Goal: Task Accomplishment & Management: Use online tool/utility

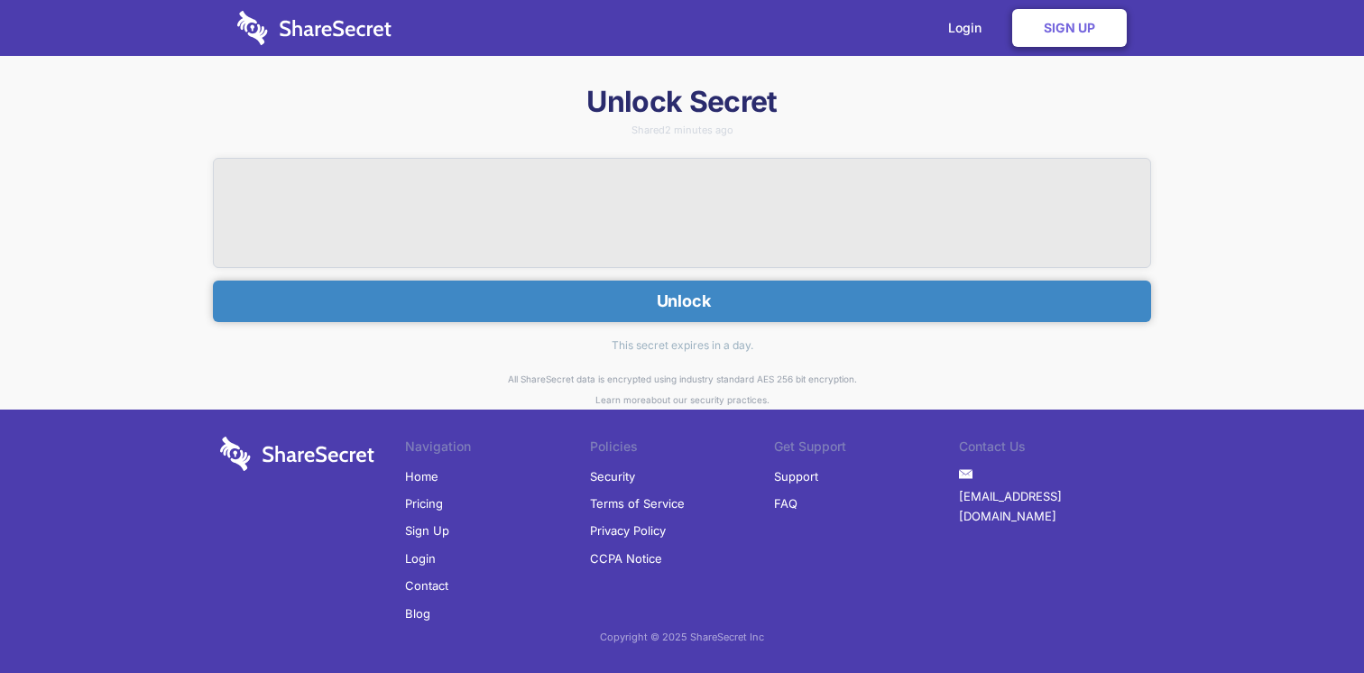
click at [700, 292] on button "Unlock" at bounding box center [682, 301] width 938 height 41
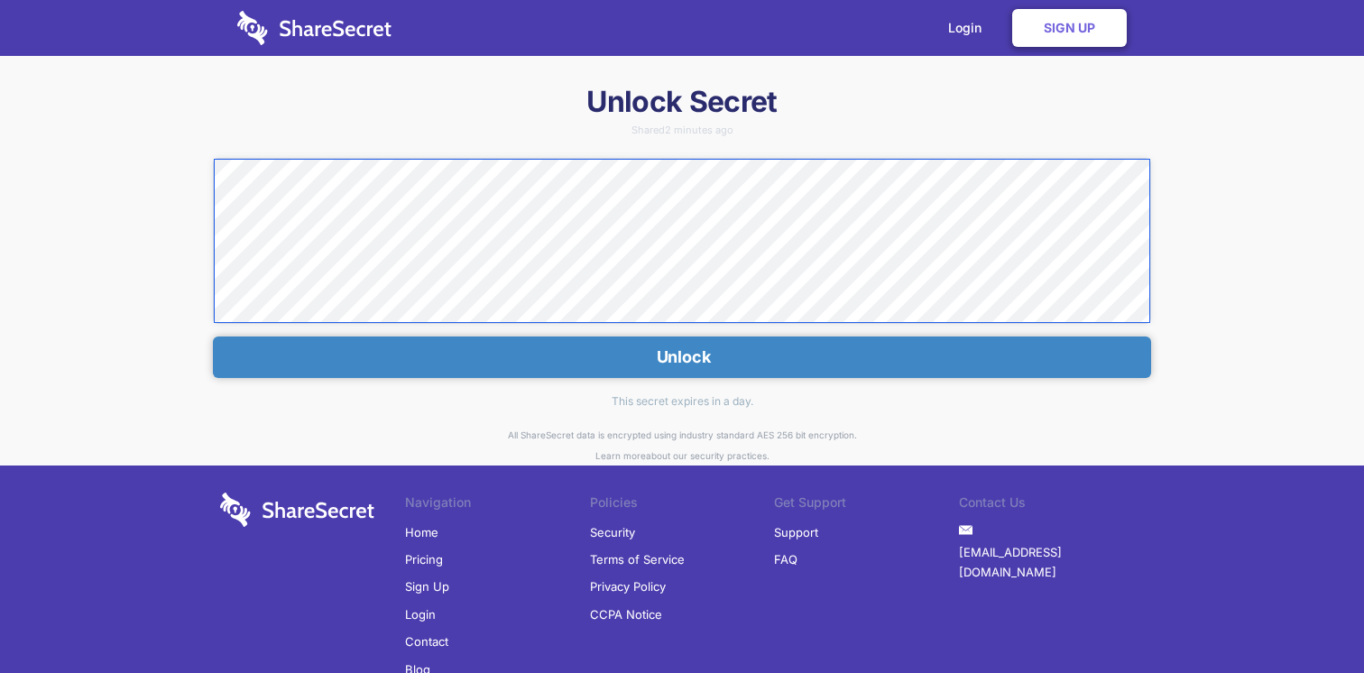
click at [207, 180] on div "Unlock Secret Shared 2 minutes ago Unlock This secret expires in a day. All Sha…" at bounding box center [682, 407] width 1364 height 648
click at [969, 32] on link "Login" at bounding box center [969, 28] width 78 height 56
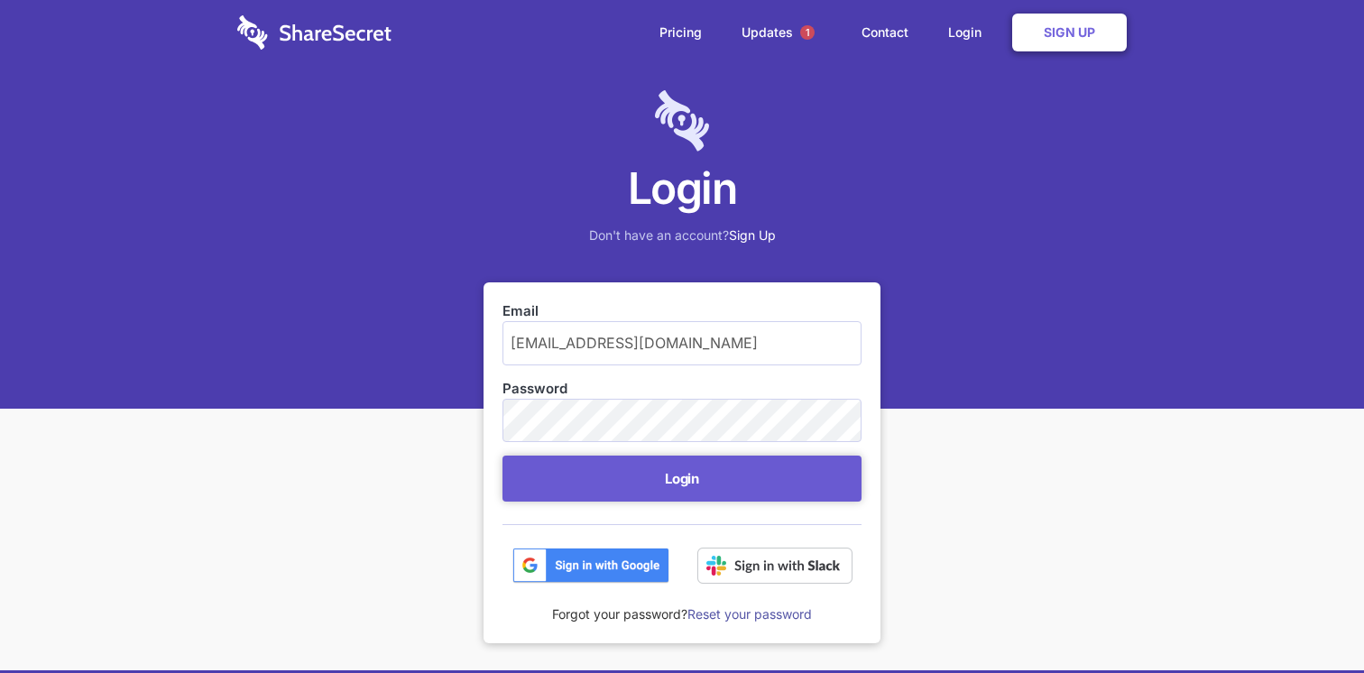
type input "[EMAIL_ADDRESS][DOMAIN_NAME]"
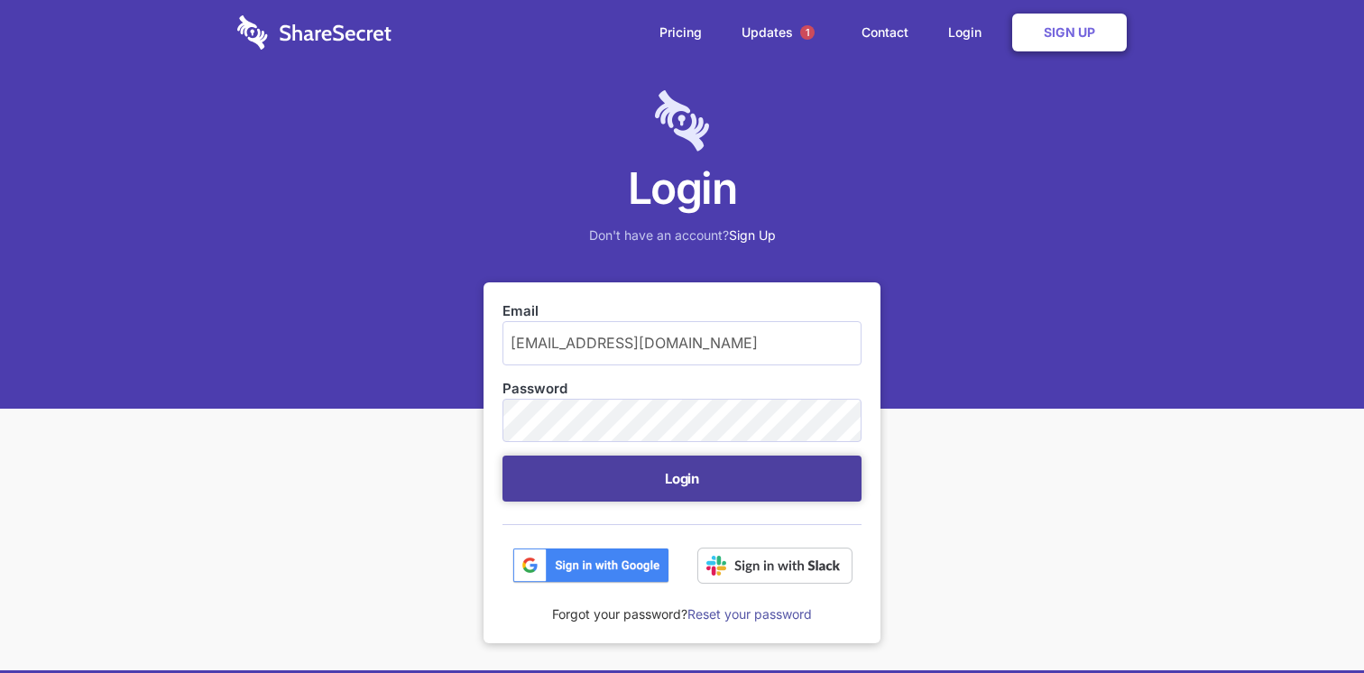
click at [682, 483] on button "Login" at bounding box center [681, 478] width 359 height 46
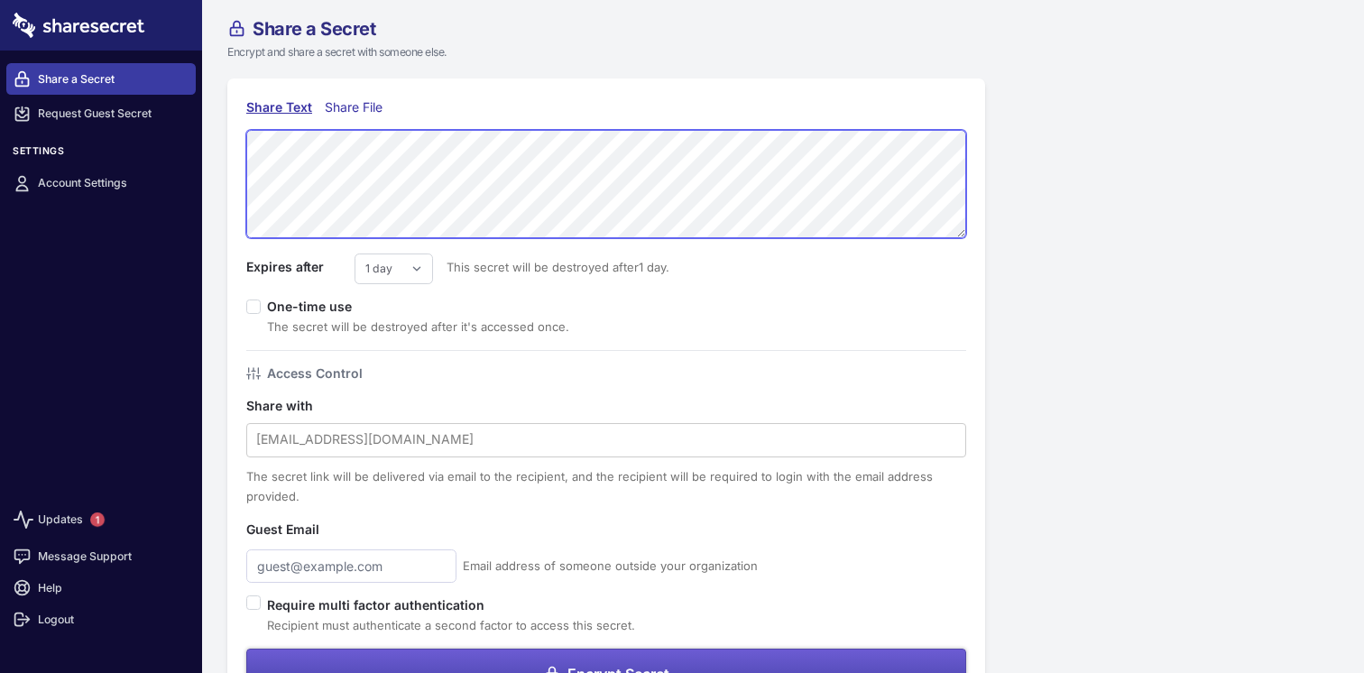
click at [232, 146] on div "Share Text Share File Expires after 1 day 2 days 3 days 4 days 5 days 6 days 7 …" at bounding box center [606, 398] width 758 height 640
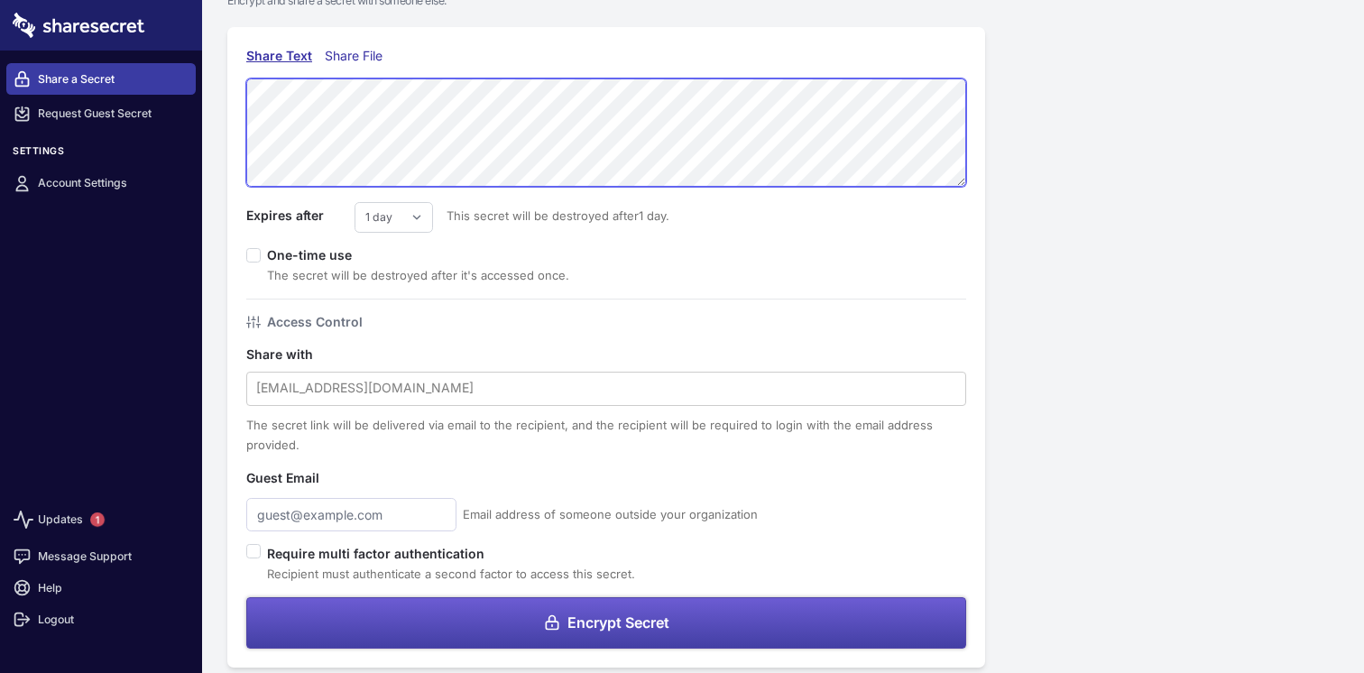
scroll to position [60, 0]
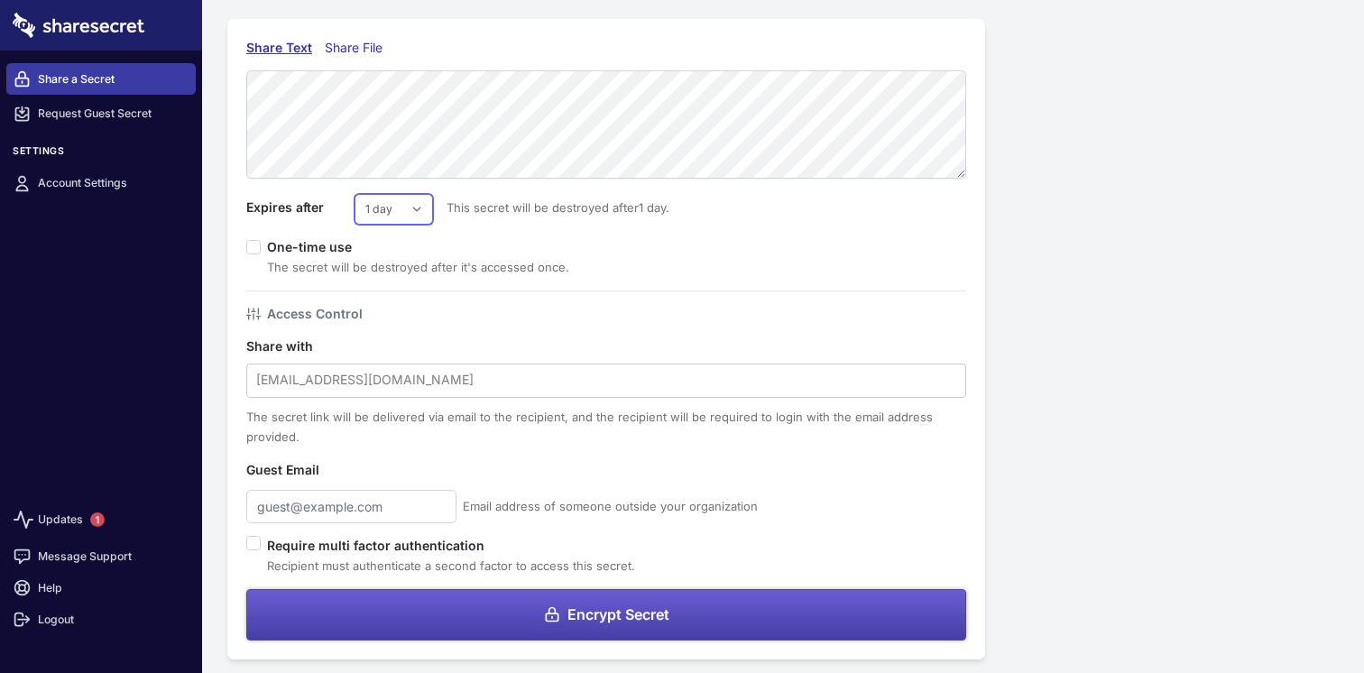
click at [410, 209] on select "1 day 2 days 3 days 4 days 5 days 6 days 7 days" at bounding box center [393, 209] width 78 height 31
click at [354, 194] on select "1 day 2 days 3 days 4 days 5 days 6 days 7 days" at bounding box center [393, 209] width 78 height 31
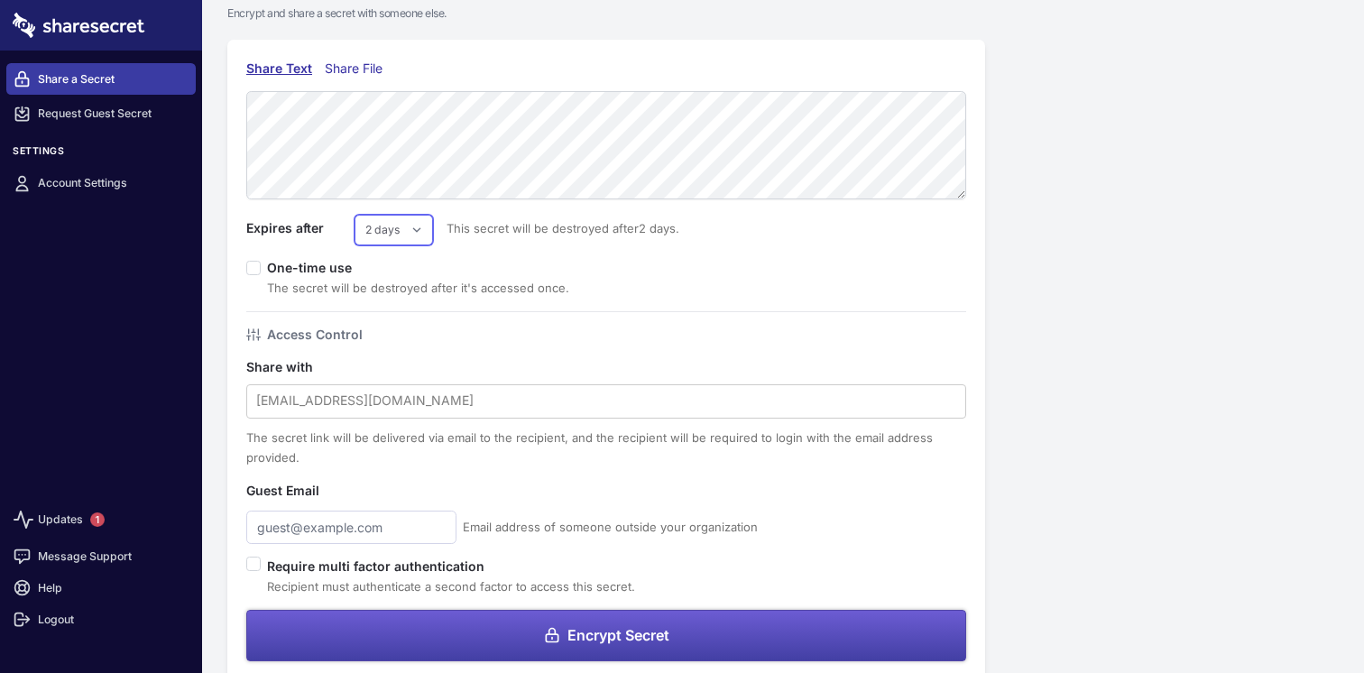
scroll to position [32, 0]
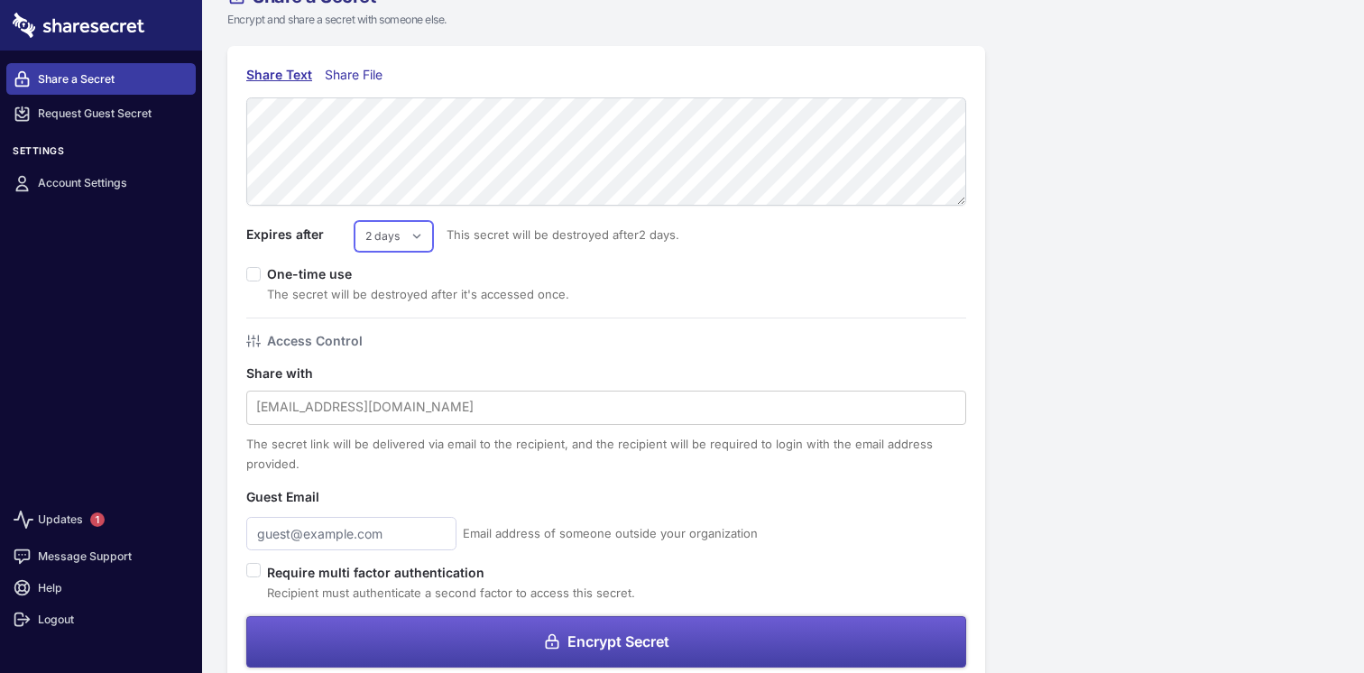
click at [419, 237] on select "1 day 2 days 3 days 4 days 5 days 6 days 7 days" at bounding box center [393, 236] width 78 height 31
select select "7"
click at [354, 221] on select "1 day 2 days 3 days 4 days 5 days 6 days 7 days" at bounding box center [393, 236] width 78 height 31
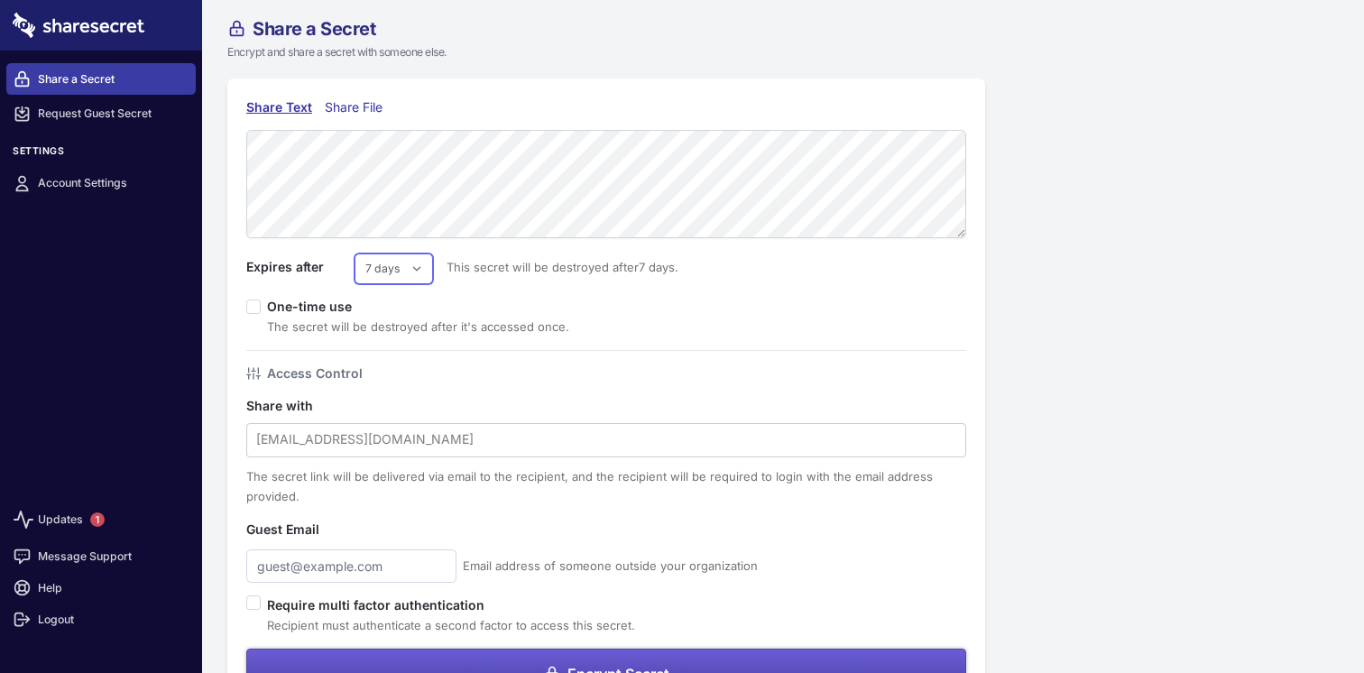
scroll to position [66, 0]
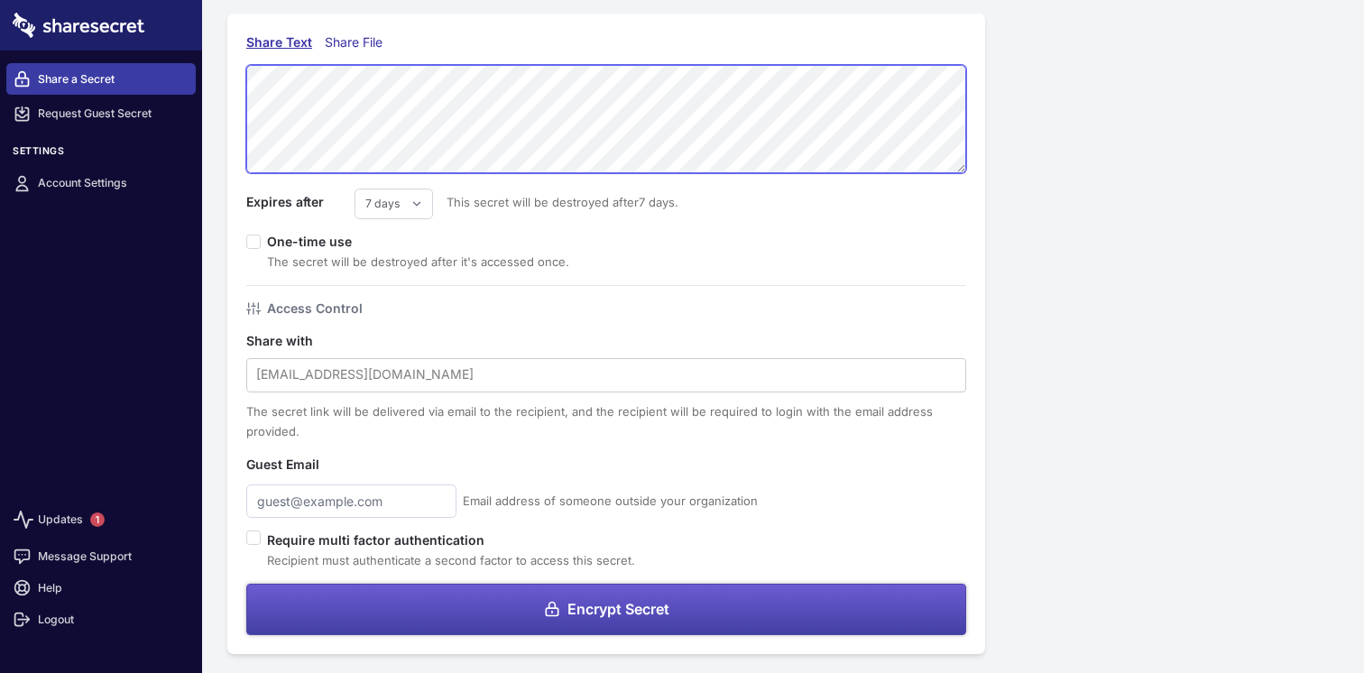
click at [234, 72] on div "Share Text Share File Expires after 1 day 2 days 3 days 4 days 5 days 6 days 7 …" at bounding box center [606, 334] width 758 height 640
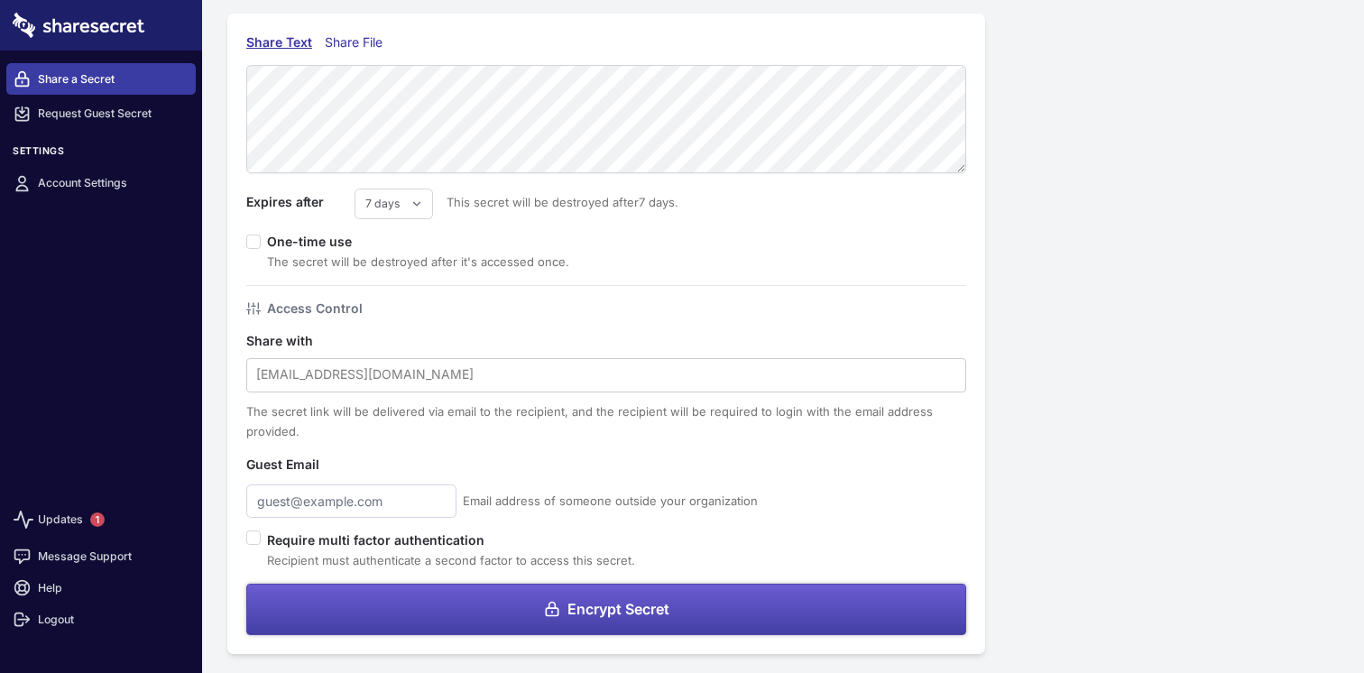
click at [280, 41] on div "Share Text" at bounding box center [279, 42] width 66 height 20
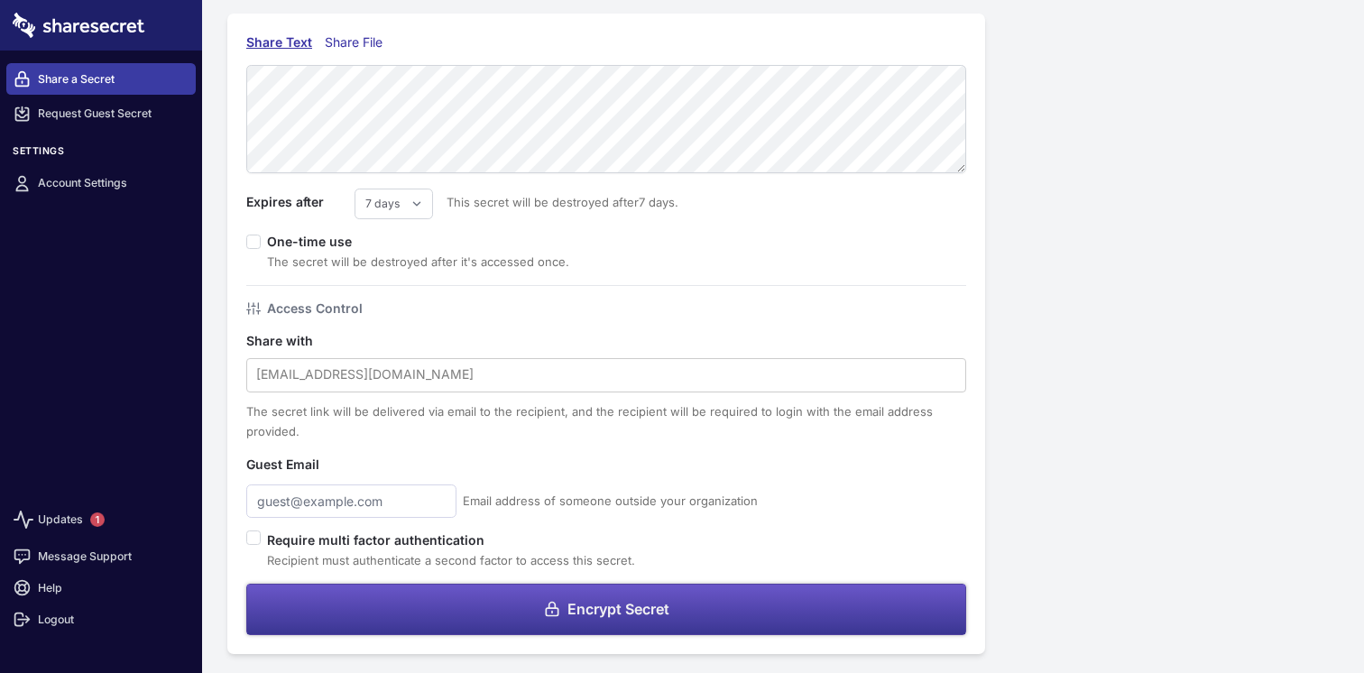
click at [503, 611] on button "Encrypt Secret" at bounding box center [606, 609] width 720 height 51
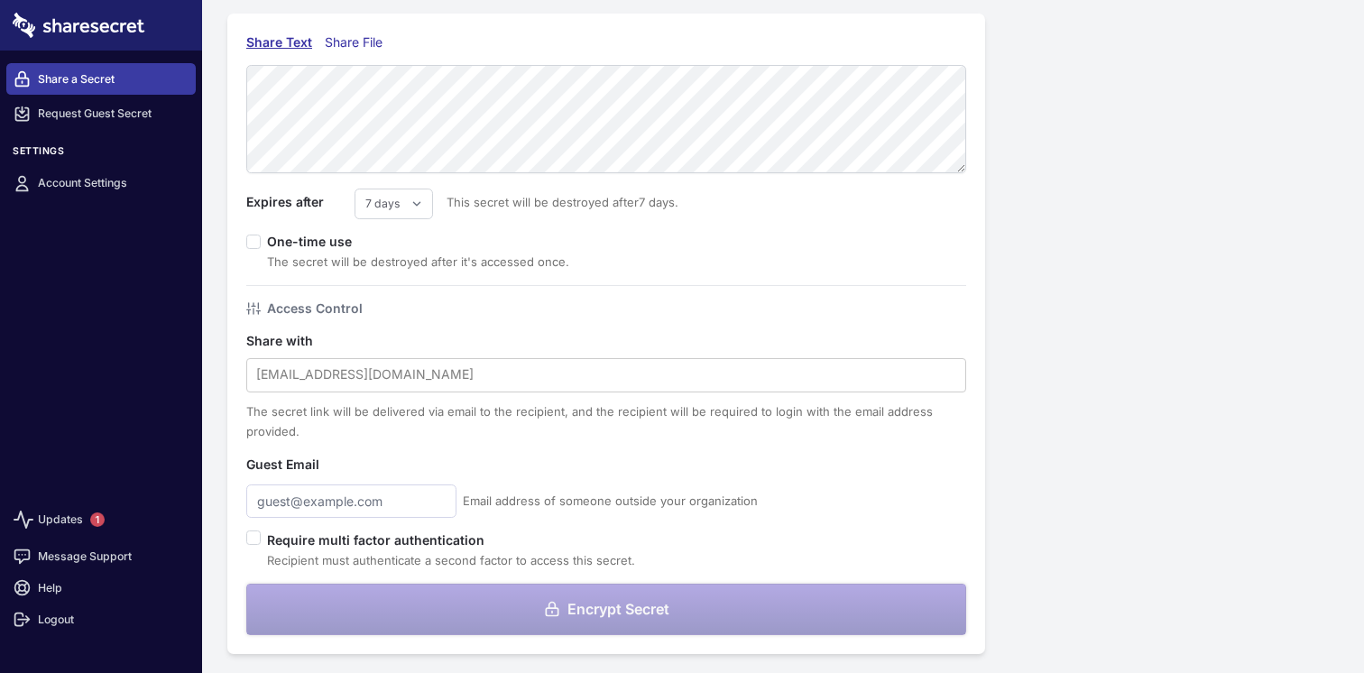
scroll to position [0, 0]
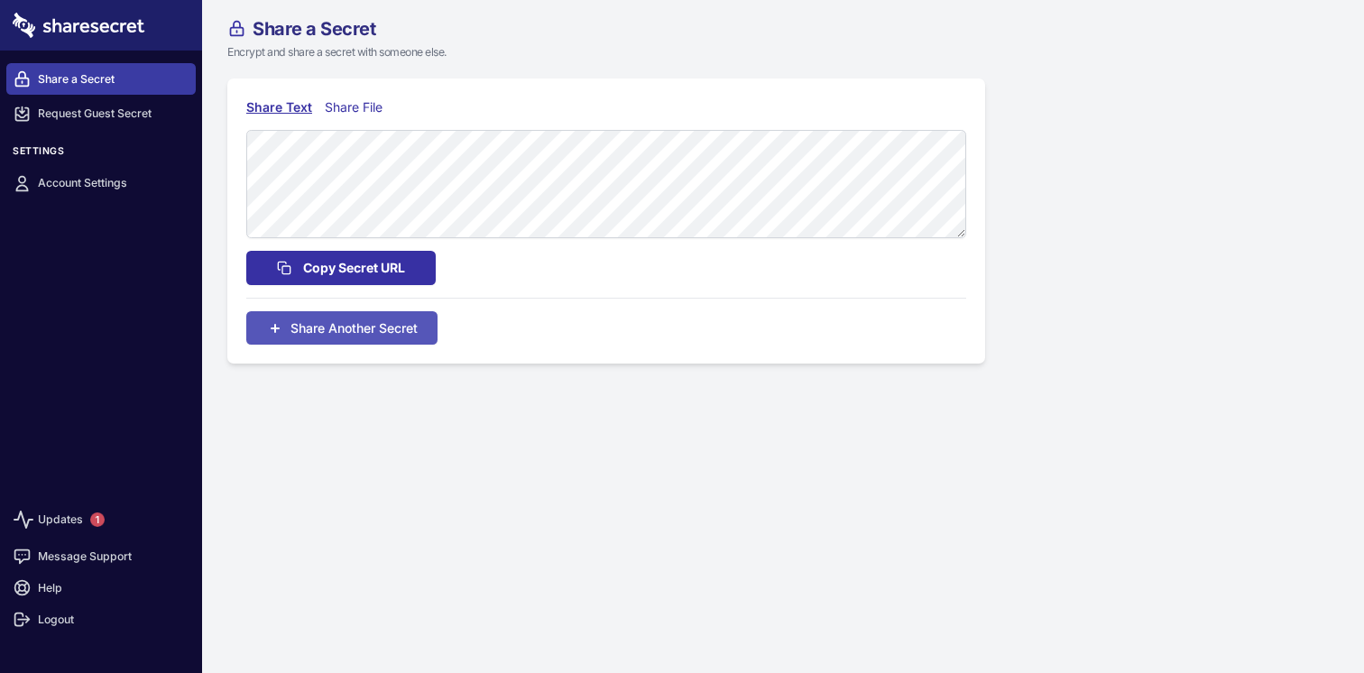
click at [396, 271] on span "Copy Secret URL" at bounding box center [354, 268] width 102 height 20
